Goal: Information Seeking & Learning: Learn about a topic

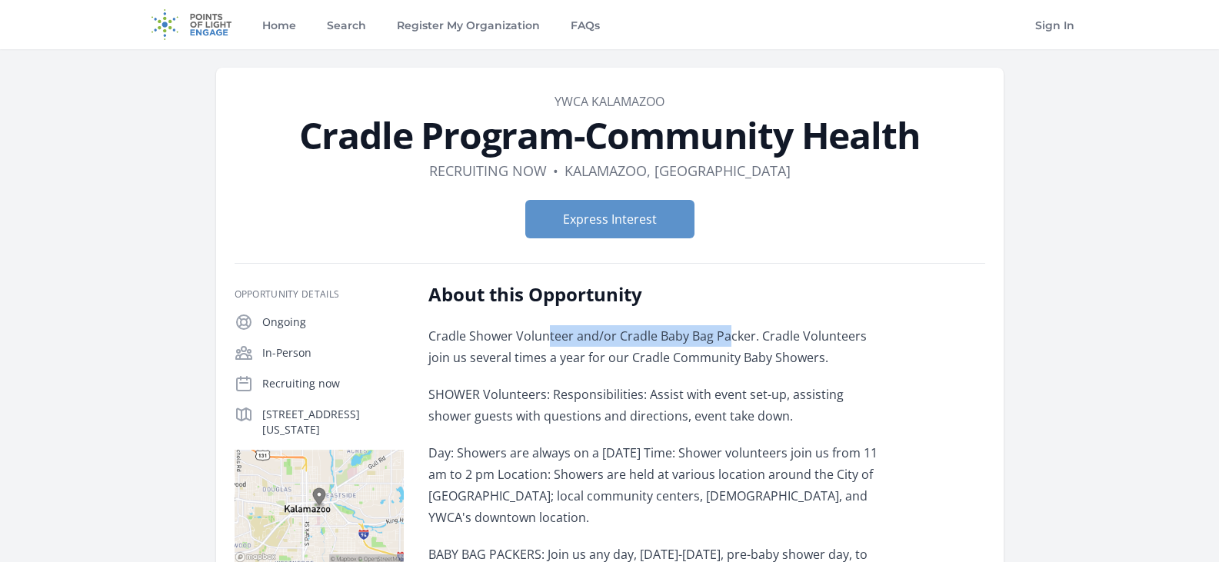
click at [751, 335] on p "Cradle Shower Volunteer and/or Cradle Baby Bag Packer. Cradle Volunteers join u…" at bounding box center [653, 346] width 450 height 43
drag, startPoint x: 591, startPoint y: 360, endPoint x: 808, endPoint y: 358, distance: 216.9
click at [799, 355] on p "Cradle Shower Volunteer and/or Cradle Baby Bag Packer. Cradle Volunteers join u…" at bounding box center [653, 346] width 450 height 43
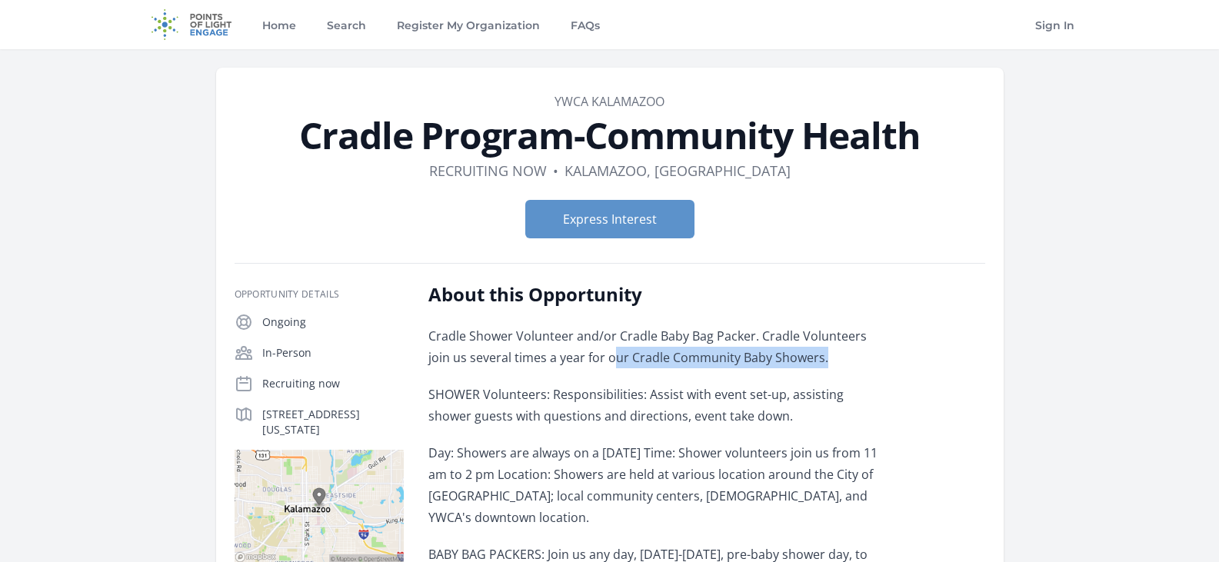
click at [818, 359] on p "Cradle Shower Volunteer and/or Cradle Baby Bag Packer. Cradle Volunteers join u…" at bounding box center [653, 346] width 450 height 43
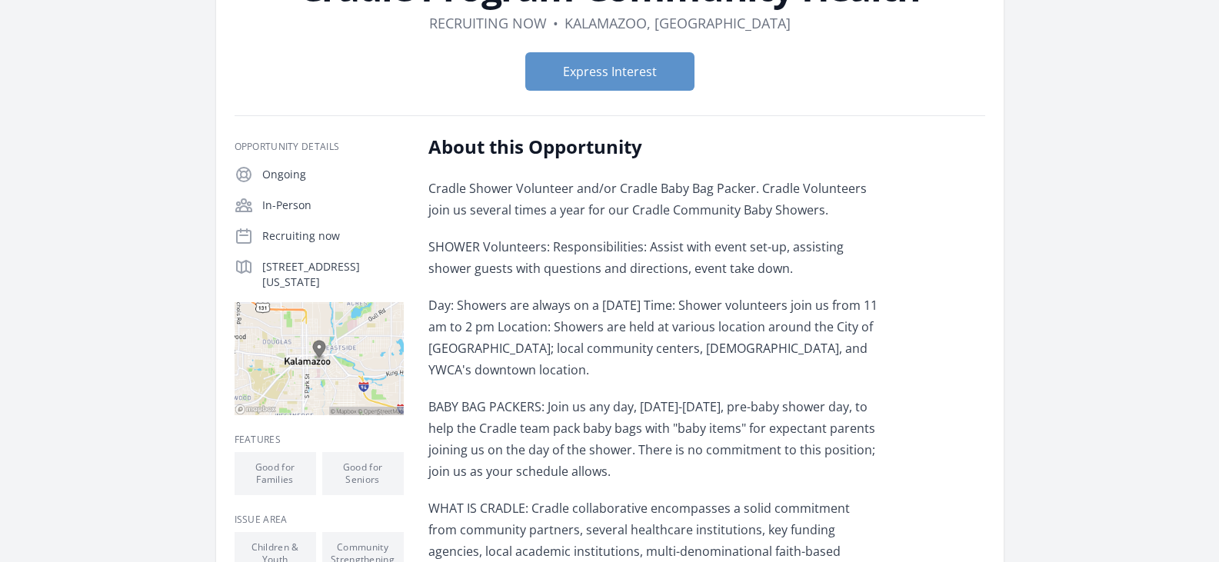
scroll to position [154, 0]
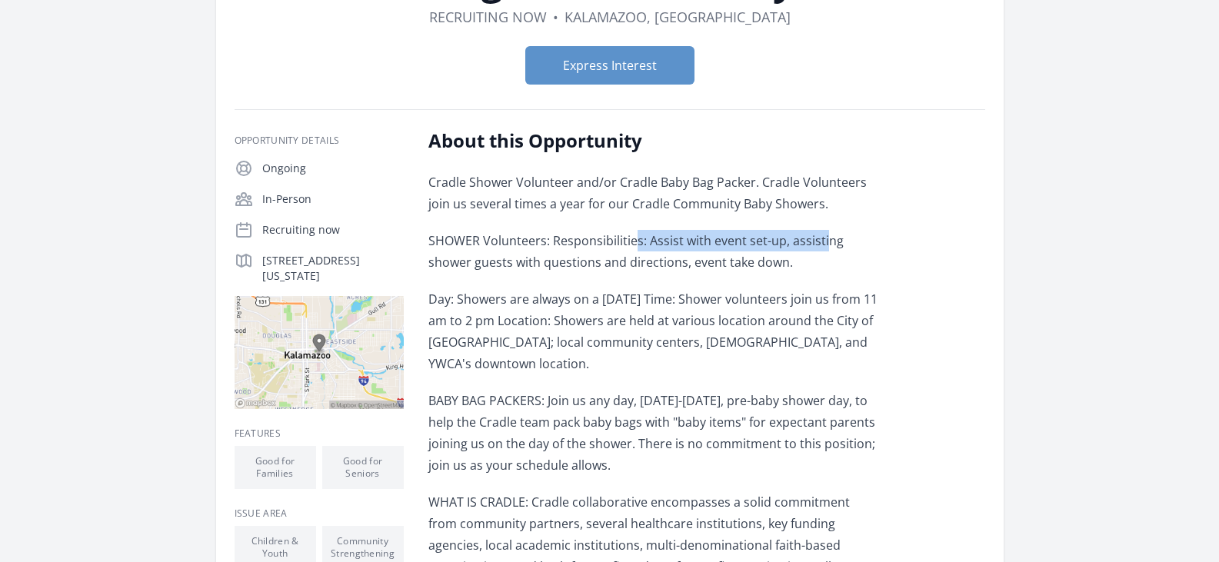
drag, startPoint x: 631, startPoint y: 237, endPoint x: 916, endPoint y: 251, distance: 284.9
click at [864, 242] on p "SHOWER Volunteers: Responsibilities: Assist with event set-up, assisting shower…" at bounding box center [653, 251] width 450 height 43
click at [960, 301] on div "About this Opportunity Cradle Shower Volunteer and/or Cradle Baby Bag Packer. C…" at bounding box center [706, 531] width 557 height 806
drag, startPoint x: 552, startPoint y: 246, endPoint x: 770, endPoint y: 247, distance: 218.4
click at [770, 247] on p "SHOWER Volunteers: Responsibilities: Assist with event set-up, assisting shower…" at bounding box center [653, 251] width 450 height 43
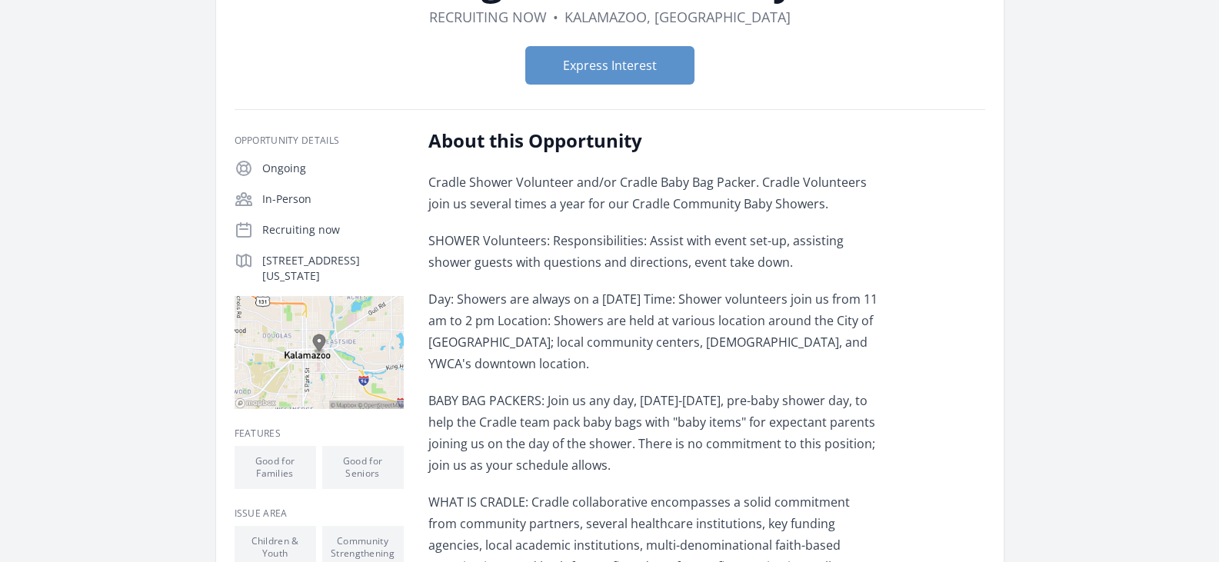
click at [777, 324] on p "Day: Showers are always on a [DATE] Time: Shower volunteers join us from 11 am …" at bounding box center [653, 331] width 450 height 86
drag, startPoint x: 537, startPoint y: 265, endPoint x: 725, endPoint y: 274, distance: 188.6
click at [722, 270] on p "SHOWER Volunteers: Responsibilities: Assist with event set-up, assisting shower…" at bounding box center [653, 251] width 450 height 43
click at [726, 328] on p "Day: Showers are always on a [DATE] Time: Shower volunteers join us from 11 am …" at bounding box center [653, 331] width 450 height 86
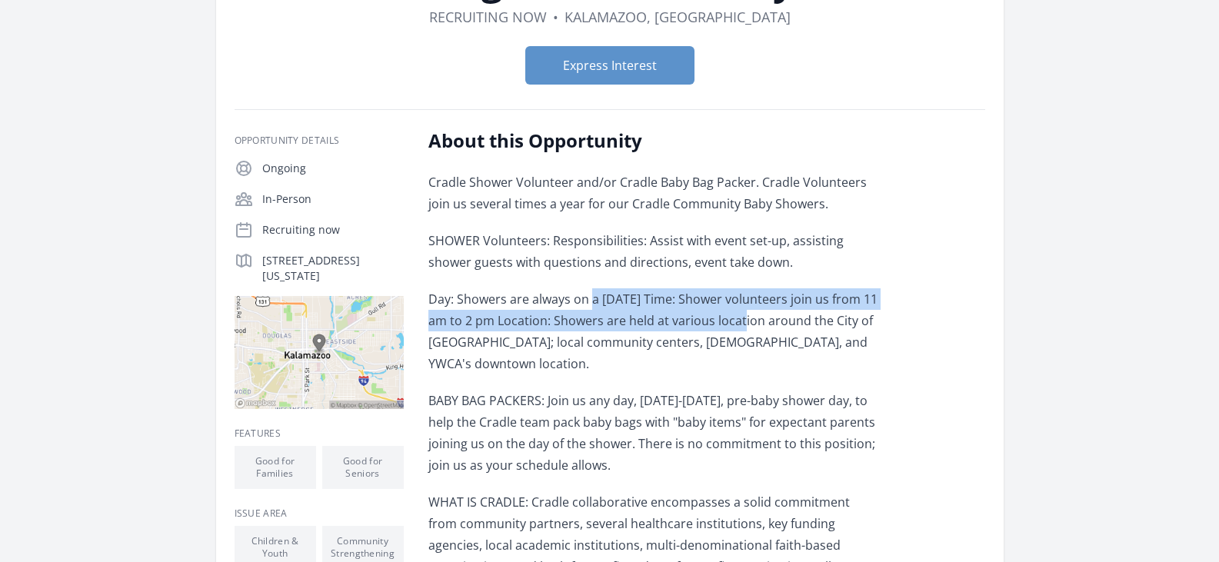
drag, startPoint x: 681, startPoint y: 316, endPoint x: 748, endPoint y: 321, distance: 67.9
click at [747, 321] on p "Day: Showers are always on a [DATE] Time: Shower volunteers join us from 11 am …" at bounding box center [653, 331] width 450 height 86
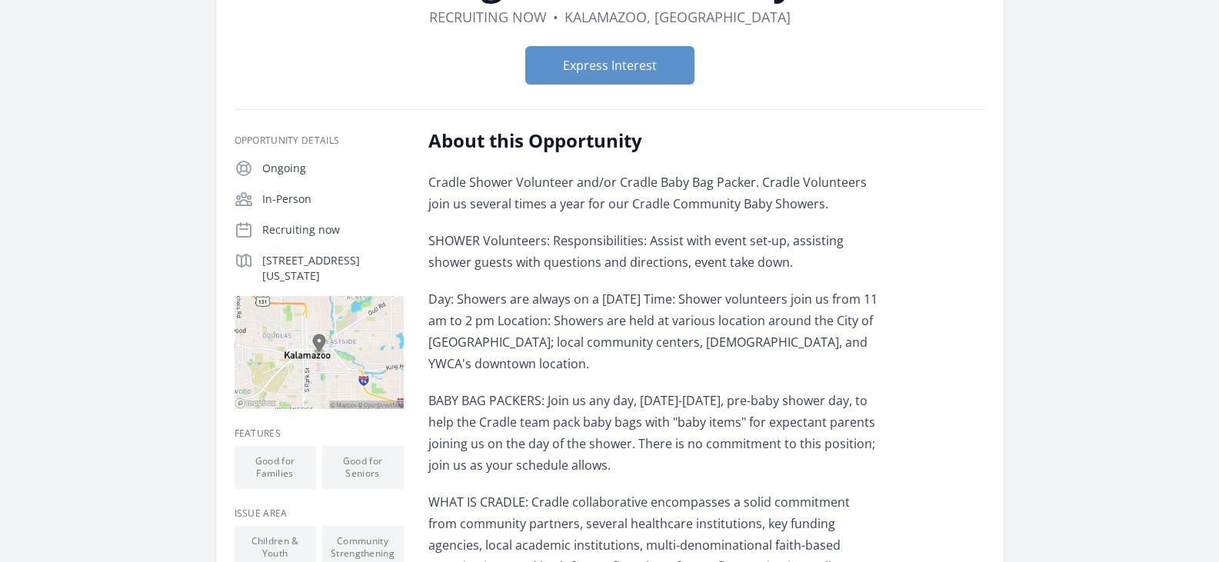
click at [753, 388] on div "Cradle Shower Volunteer and/or Cradle Baby Bag Packer. Cradle Volunteers join u…" at bounding box center [653, 395] width 450 height 449
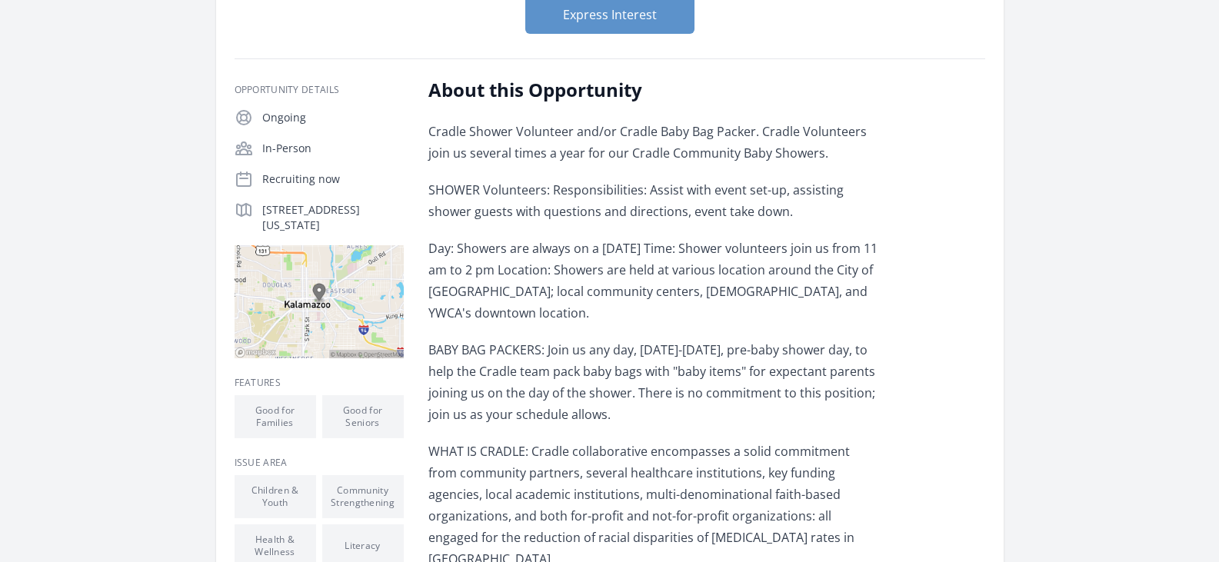
scroll to position [231, 0]
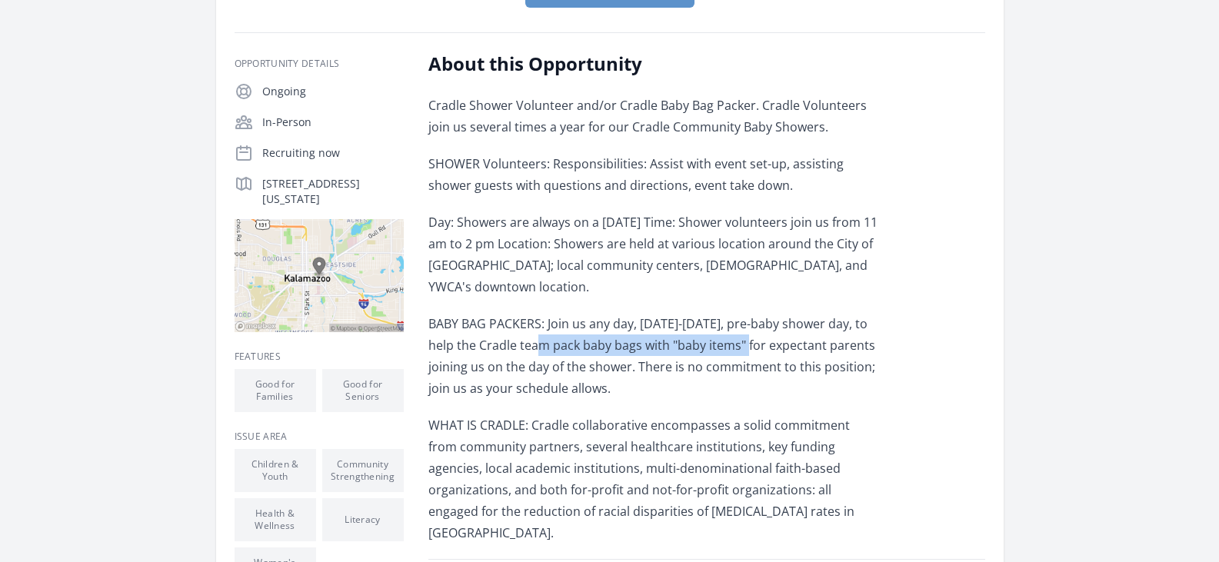
drag, startPoint x: 539, startPoint y: 344, endPoint x: 782, endPoint y: 343, distance: 243.0
click at [782, 343] on p "BABY BAG PACKERS: Join us any day, [DATE]-[DATE], pre-baby shower day, to help …" at bounding box center [653, 356] width 450 height 86
click at [771, 411] on div "Cradle Shower Volunteer and/or Cradle Baby Bag Packer. Cradle Volunteers join u…" at bounding box center [653, 319] width 450 height 449
drag, startPoint x: 605, startPoint y: 348, endPoint x: 843, endPoint y: 347, distance: 237.6
click at [843, 344] on p "BABY BAG PACKERS: Join us any day, [DATE]-[DATE], pre-baby shower day, to help …" at bounding box center [653, 356] width 450 height 86
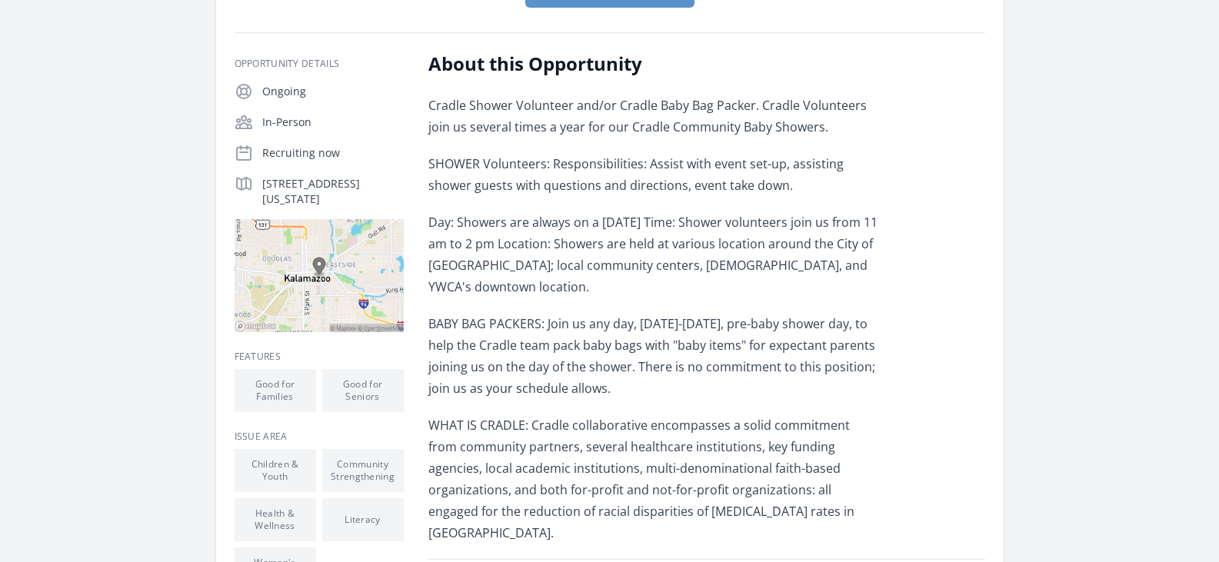
click at [796, 405] on div "Cradle Shower Volunteer and/or Cradle Baby Bag Packer. Cradle Volunteers join u…" at bounding box center [653, 319] width 450 height 449
drag, startPoint x: 557, startPoint y: 369, endPoint x: 773, endPoint y: 368, distance: 215.3
click at [767, 368] on p "BABY BAG PACKERS: Join us any day, [DATE]-[DATE], pre-baby shower day, to help …" at bounding box center [653, 356] width 450 height 86
click at [784, 417] on p "WHAT IS CRADLE: Cradle collaborative encompasses a solid commitment from commun…" at bounding box center [653, 478] width 450 height 129
drag, startPoint x: 511, startPoint y: 391, endPoint x: 653, endPoint y: 395, distance: 142.3
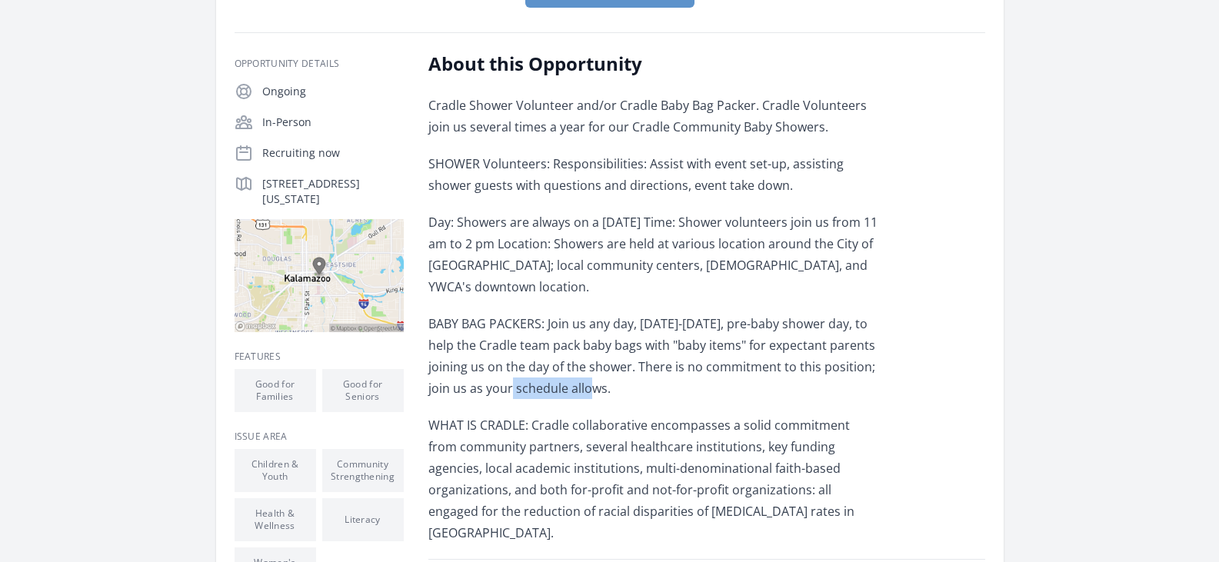
click at [604, 393] on p "BABY BAG PACKERS: Join us any day, [DATE]-[DATE], pre-baby shower day, to help …" at bounding box center [653, 356] width 450 height 86
click at [690, 399] on div "Cradle Shower Volunteer and/or Cradle Baby Bag Packer. Cradle Volunteers join u…" at bounding box center [653, 319] width 450 height 449
